Goal: Task Accomplishment & Management: Manage account settings

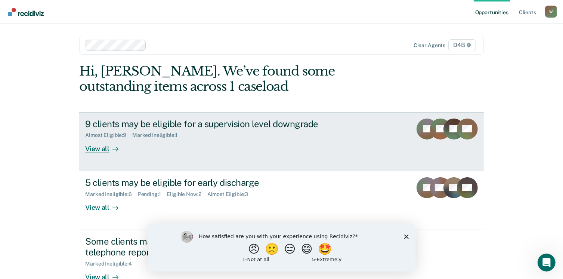
click at [104, 152] on div "View all" at bounding box center [106, 145] width 42 height 15
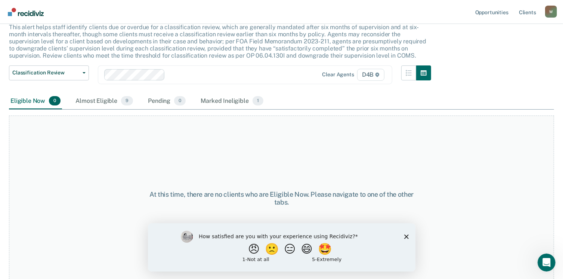
scroll to position [50, 0]
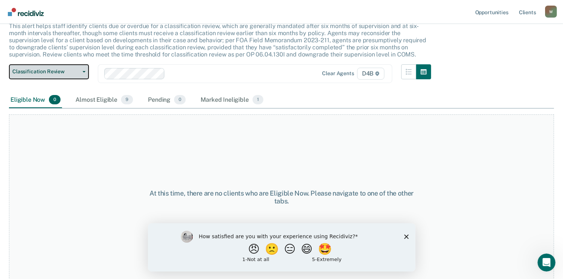
click at [82, 74] on button "Classification Review" at bounding box center [49, 71] width 80 height 15
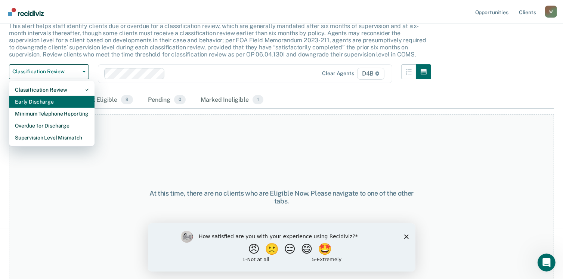
click at [56, 99] on div "Early Discharge" at bounding box center [52, 102] width 74 height 12
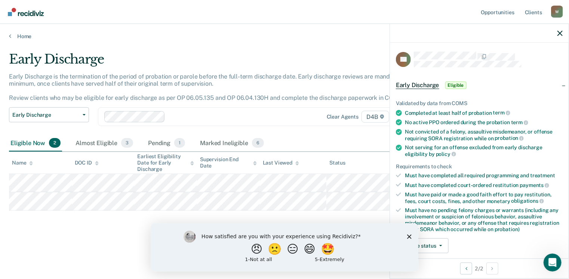
click at [438, 251] on div "Validated by data from COMS Completed at least half of probation term No active…" at bounding box center [479, 173] width 179 height 171
click at [437, 247] on button "Update status" at bounding box center [422, 245] width 53 height 15
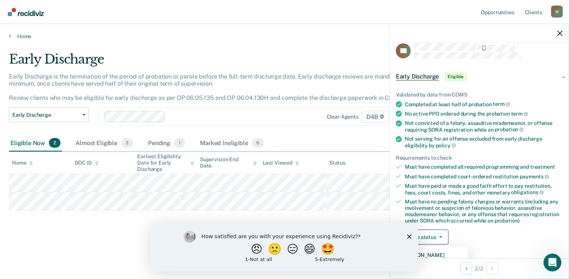
click at [409, 236] on polygon "Close survey" at bounding box center [408, 236] width 4 height 4
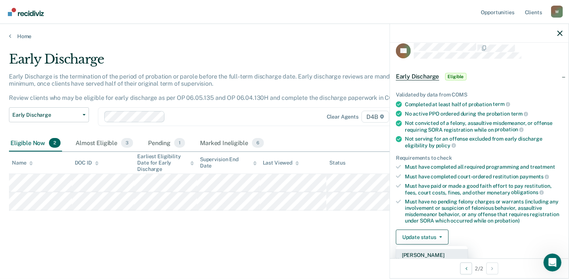
click at [420, 254] on button "[PERSON_NAME]" at bounding box center [432, 255] width 72 height 12
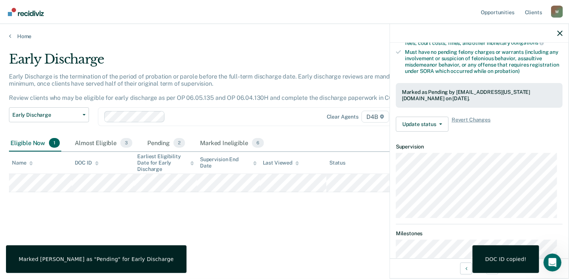
scroll to position [195, 0]
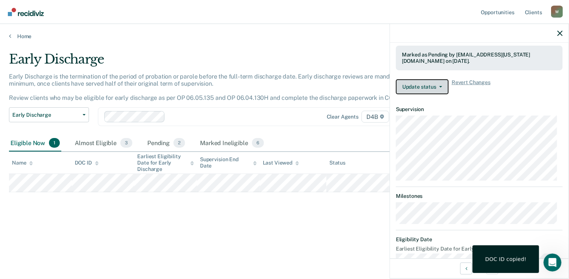
click at [427, 80] on button "Update status" at bounding box center [422, 86] width 53 height 15
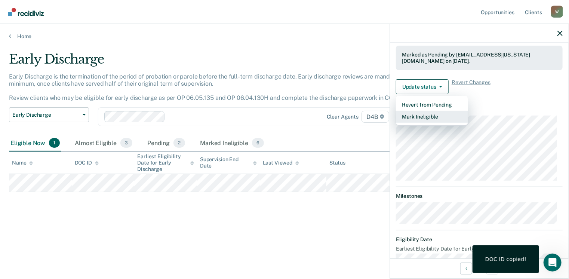
click at [419, 118] on button "Mark Ineligible" at bounding box center [432, 117] width 72 height 12
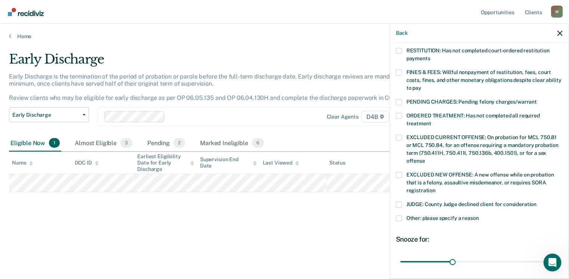
click at [400, 215] on span at bounding box center [399, 218] width 6 height 6
click at [479, 215] on input "Other: please specify a reason" at bounding box center [479, 215] width 0 height 0
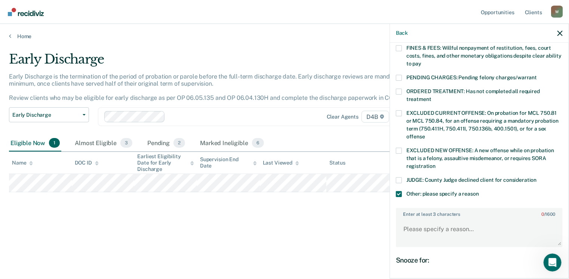
scroll to position [233, 0]
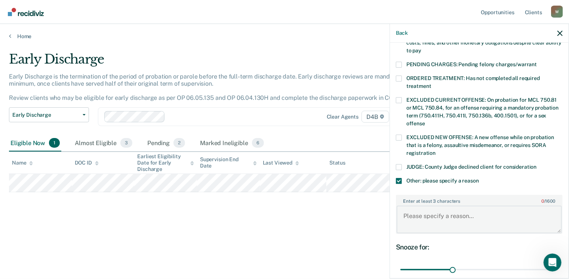
click at [411, 205] on textarea "Enter at least 3 characters 0 / 1600" at bounding box center [478, 219] width 165 height 28
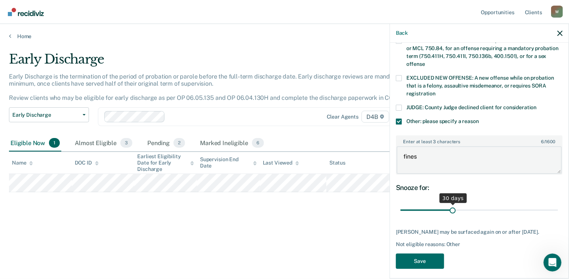
scroll to position [294, 0]
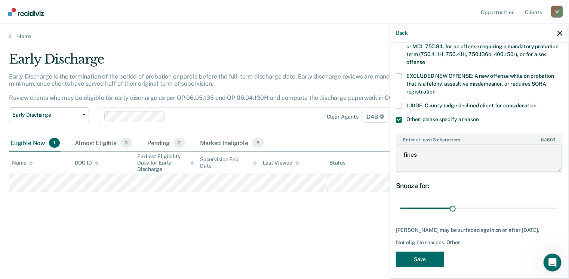
type textarea "fines"
click at [560, 35] on icon "button" at bounding box center [559, 33] width 5 height 5
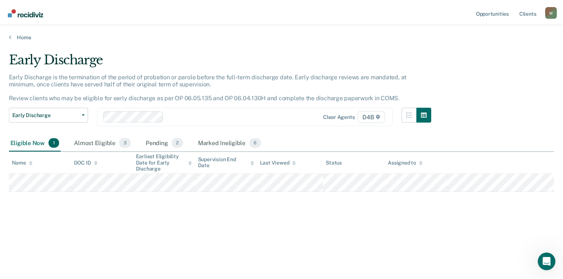
scroll to position [209, 0]
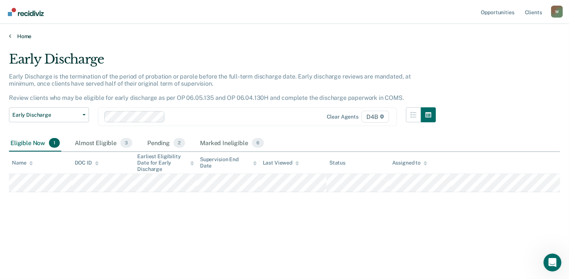
click at [16, 34] on link "Home" at bounding box center [284, 36] width 551 height 7
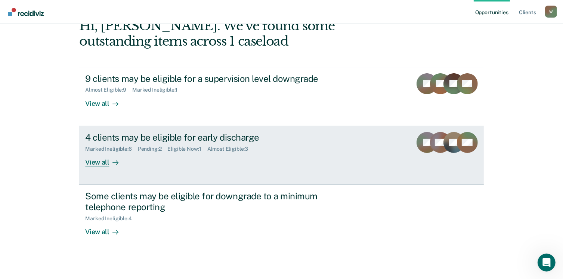
scroll to position [50, 0]
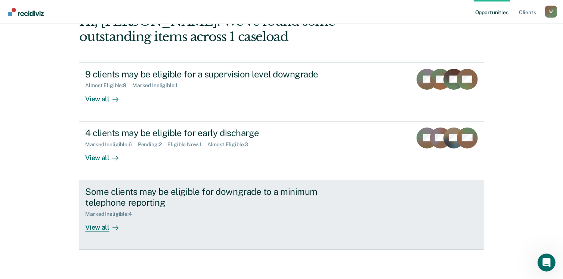
click at [99, 232] on link "Some clients may be eligible for downgrade to a minimum telephone reporting Mar…" at bounding box center [281, 214] width 404 height 69
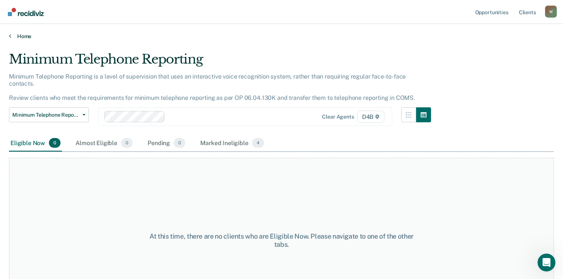
click at [19, 39] on link "Home" at bounding box center [281, 36] width 545 height 7
